Goal: Task Accomplishment & Management: Manage account settings

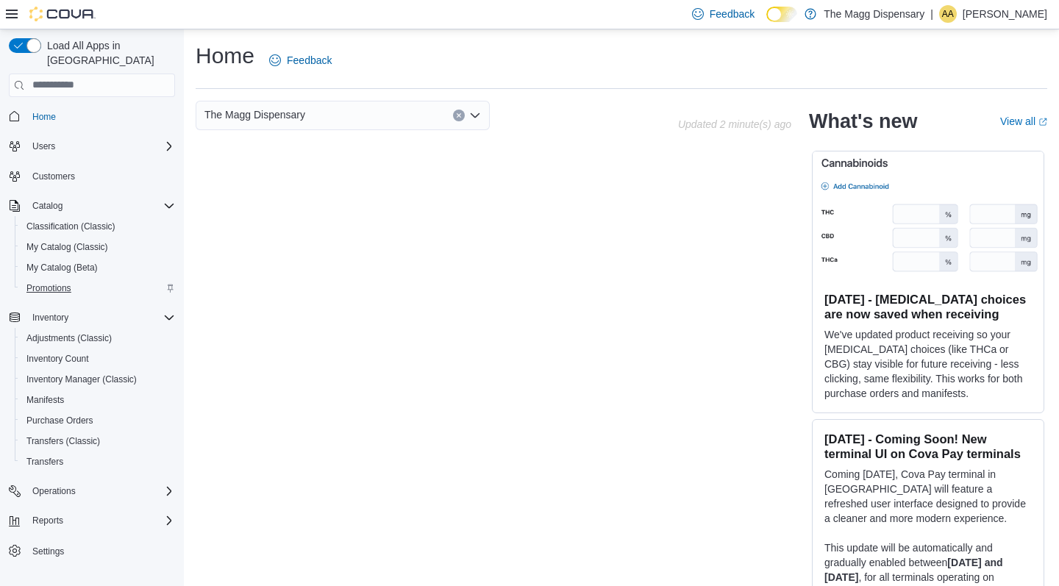
click at [57, 282] on span "Promotions" at bounding box center [48, 288] width 45 height 12
